Goal: Share content: Share content

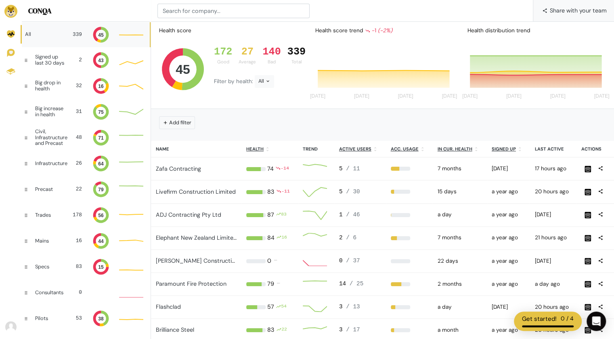
click at [592, 9] on span "Share with your team" at bounding box center [578, 11] width 57 height 22
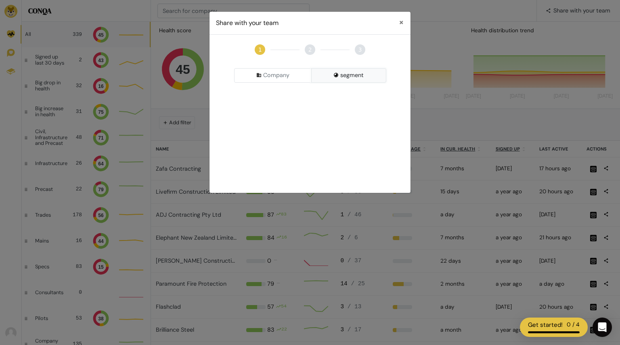
click at [342, 73] on button "segment" at bounding box center [348, 75] width 75 height 15
click at [307, 94] on div "Pick a Segment" at bounding box center [310, 96] width 152 height 15
click at [290, 113] on input at bounding box center [310, 112] width 148 height 15
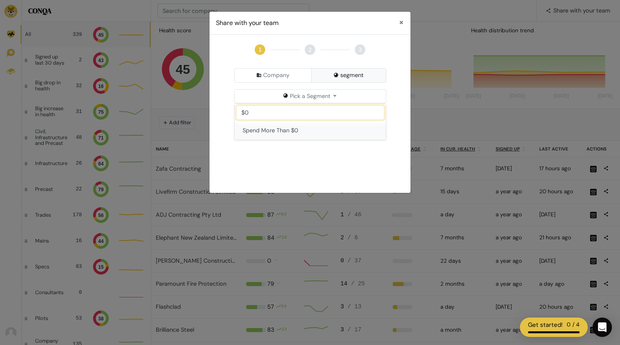
type input "$0"
click at [288, 127] on button "Spend More Than $0" at bounding box center [310, 131] width 151 height 19
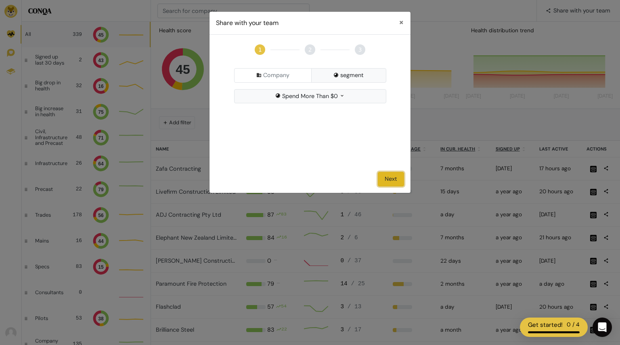
click at [392, 185] on button "Next" at bounding box center [391, 179] width 26 height 15
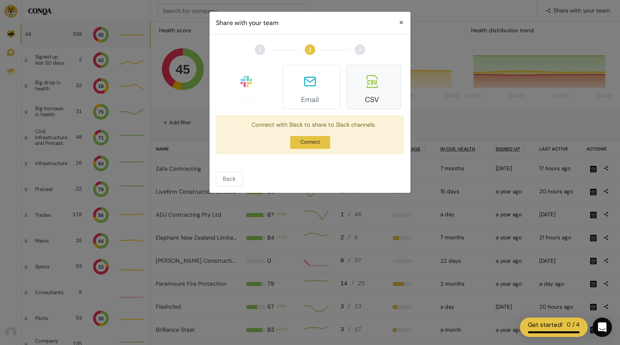
click at [378, 86] on icon at bounding box center [372, 81] width 11 height 13
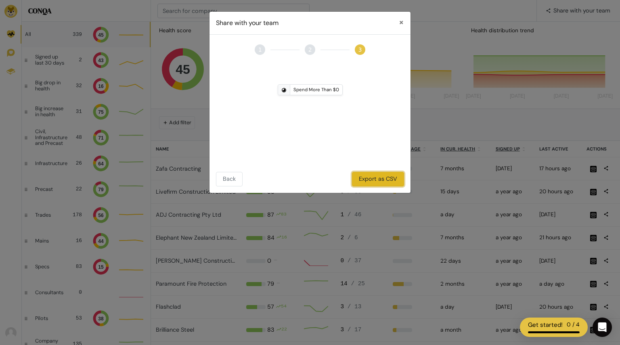
click at [380, 181] on button "Export as CSV" at bounding box center [378, 179] width 52 height 15
